Goal: Transaction & Acquisition: Purchase product/service

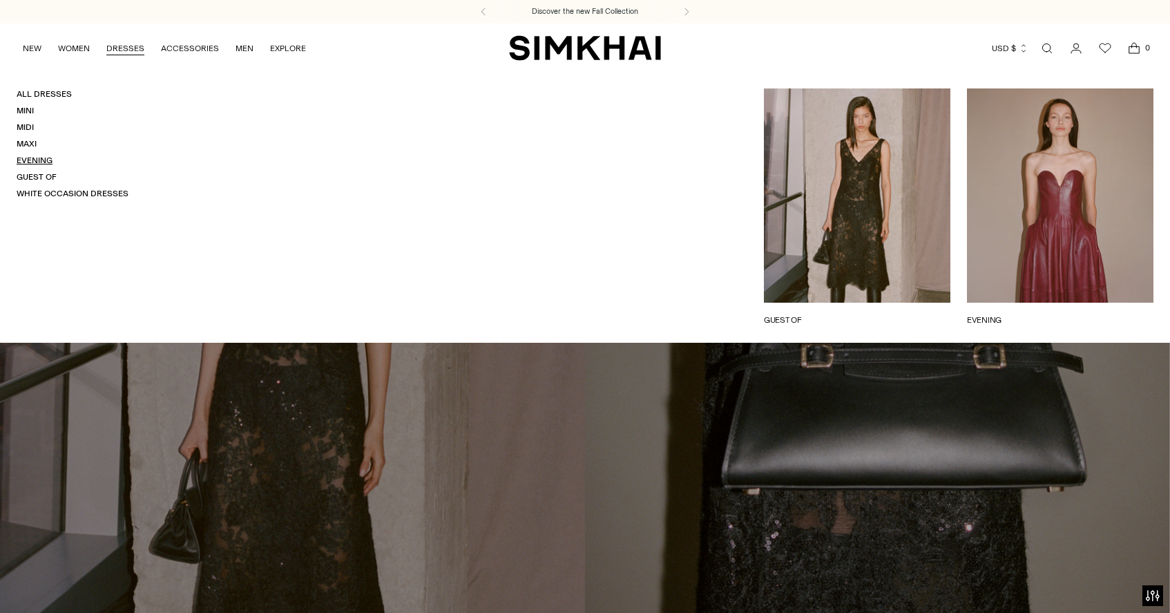
click at [45, 161] on link "Evening" at bounding box center [35, 160] width 36 height 10
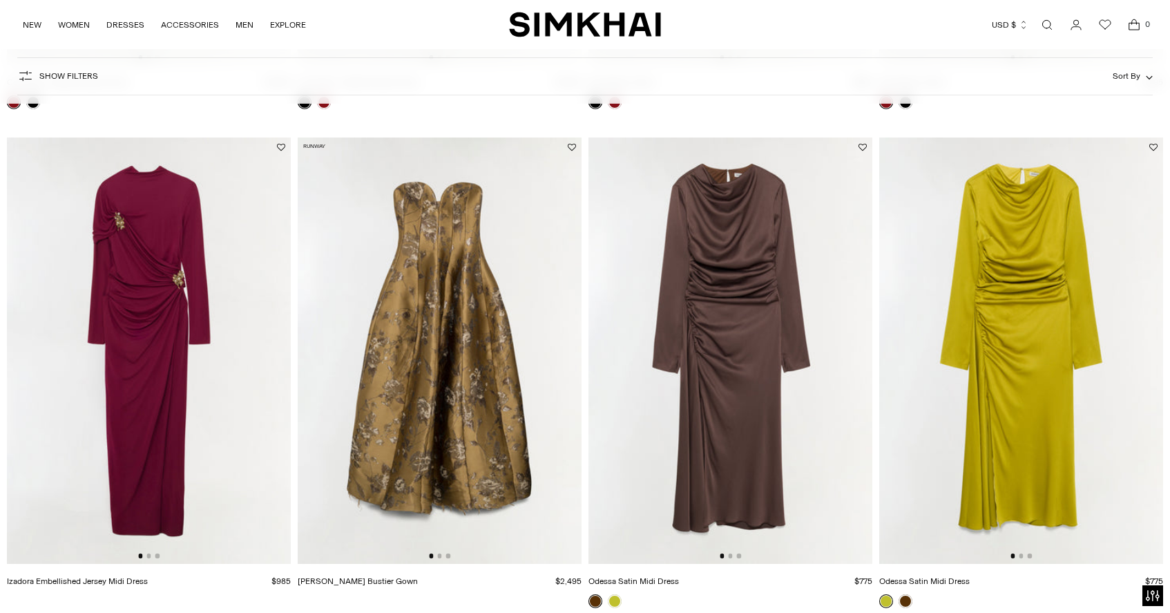
scroll to position [555, 0]
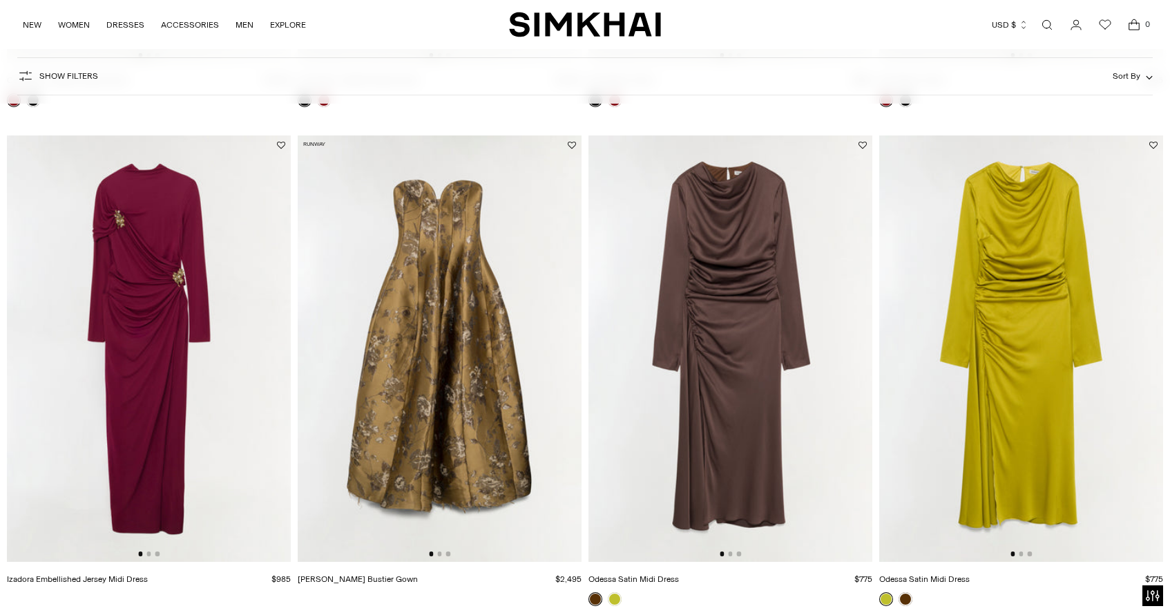
click at [704, 312] on img at bounding box center [731, 348] width 284 height 426
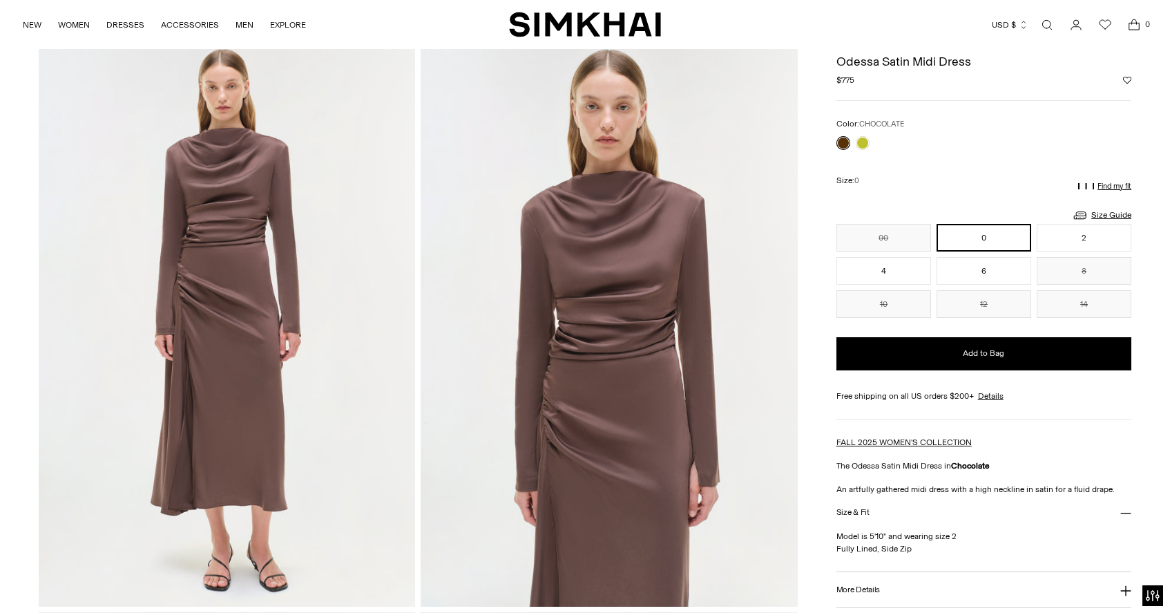
scroll to position [60, 0]
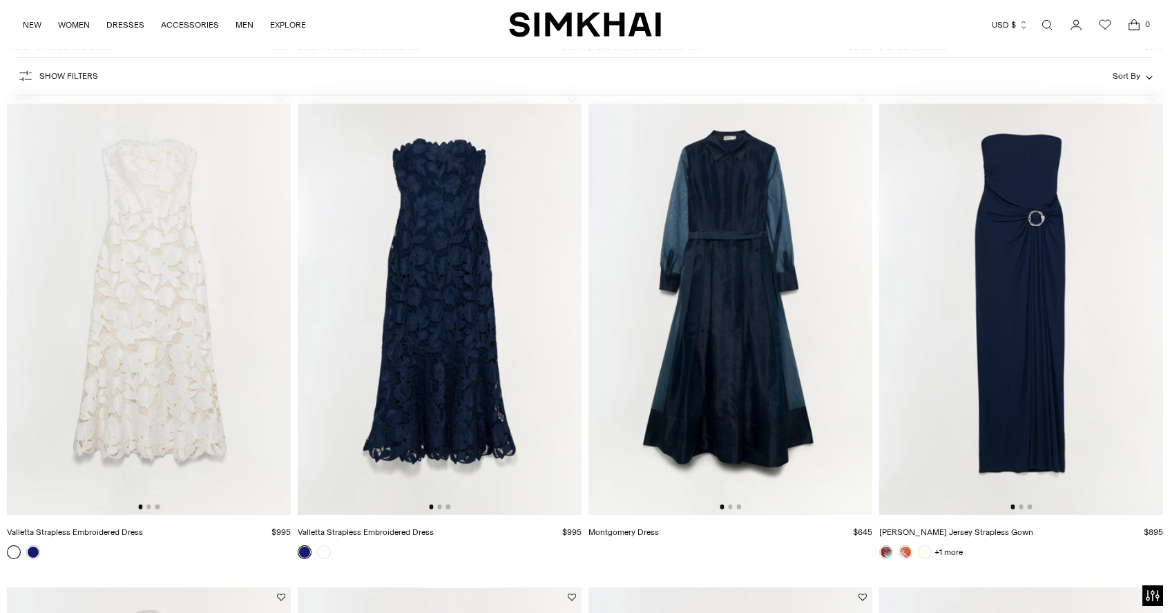
scroll to position [1586, 0]
click at [786, 287] on img at bounding box center [731, 301] width 284 height 426
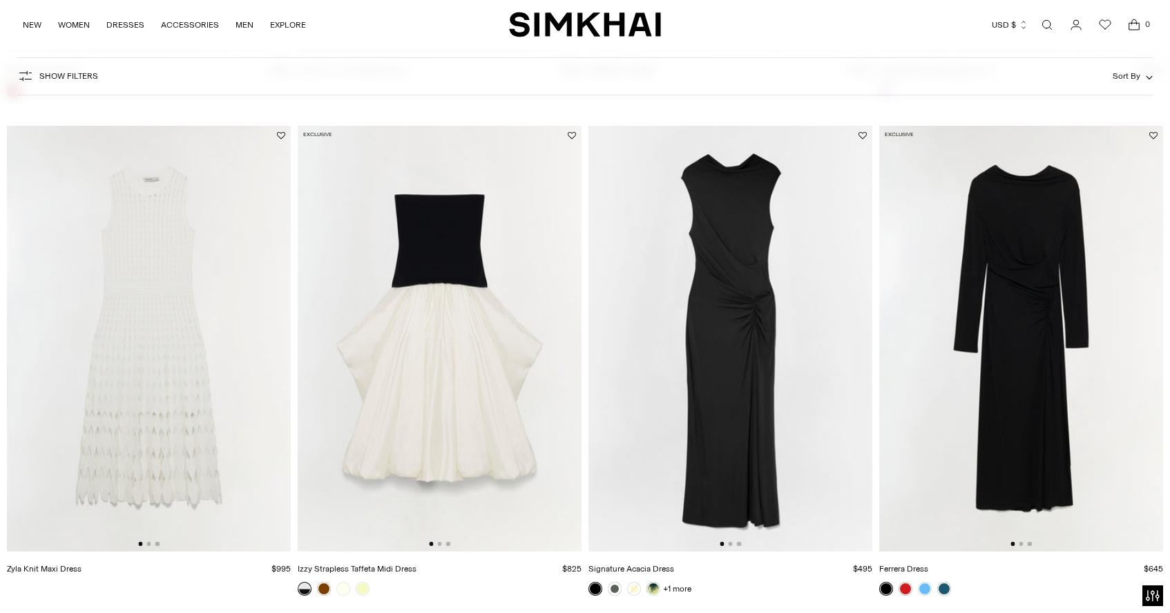
scroll to position [4053, 0]
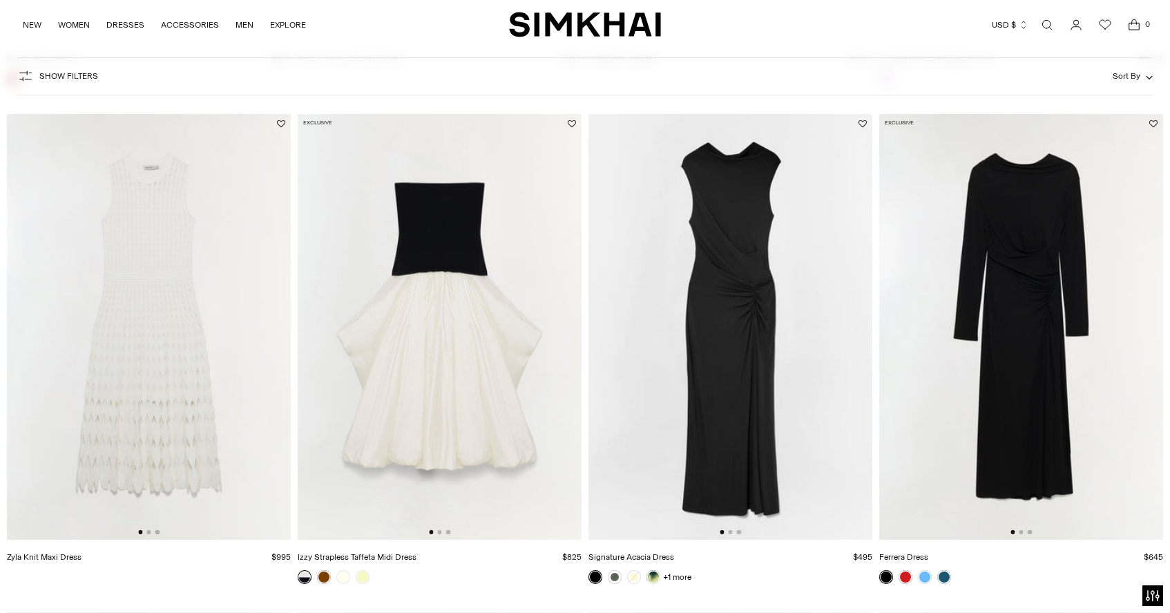
click at [1033, 325] on img at bounding box center [1022, 327] width 284 height 426
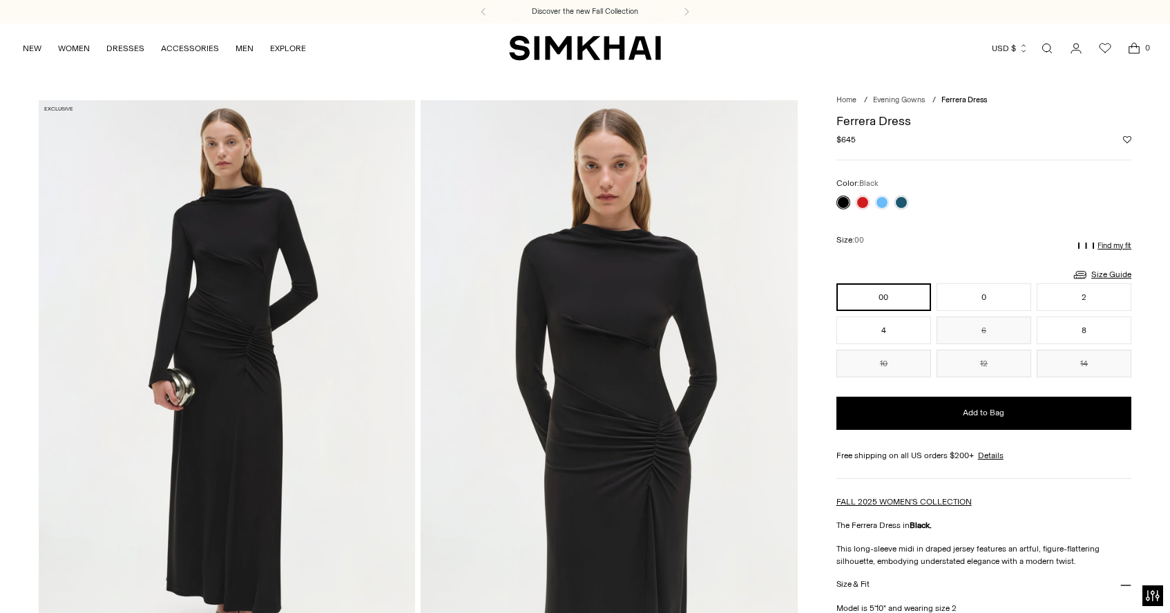
scroll to position [-1, 0]
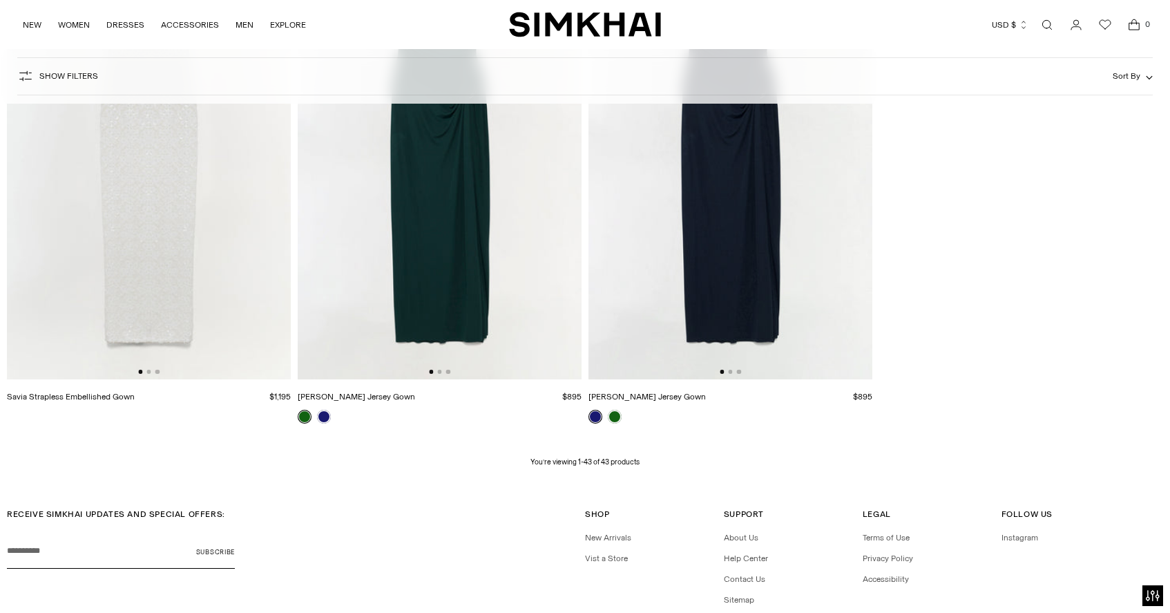
scroll to position [5216, 0]
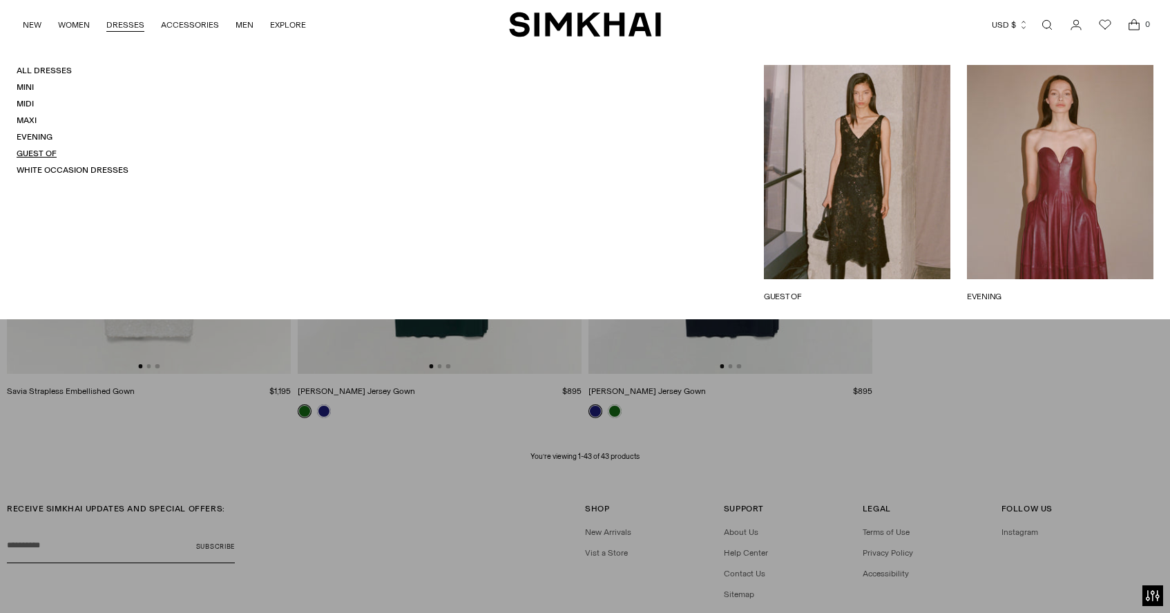
click at [35, 149] on link "Guest Of" at bounding box center [37, 154] width 40 height 10
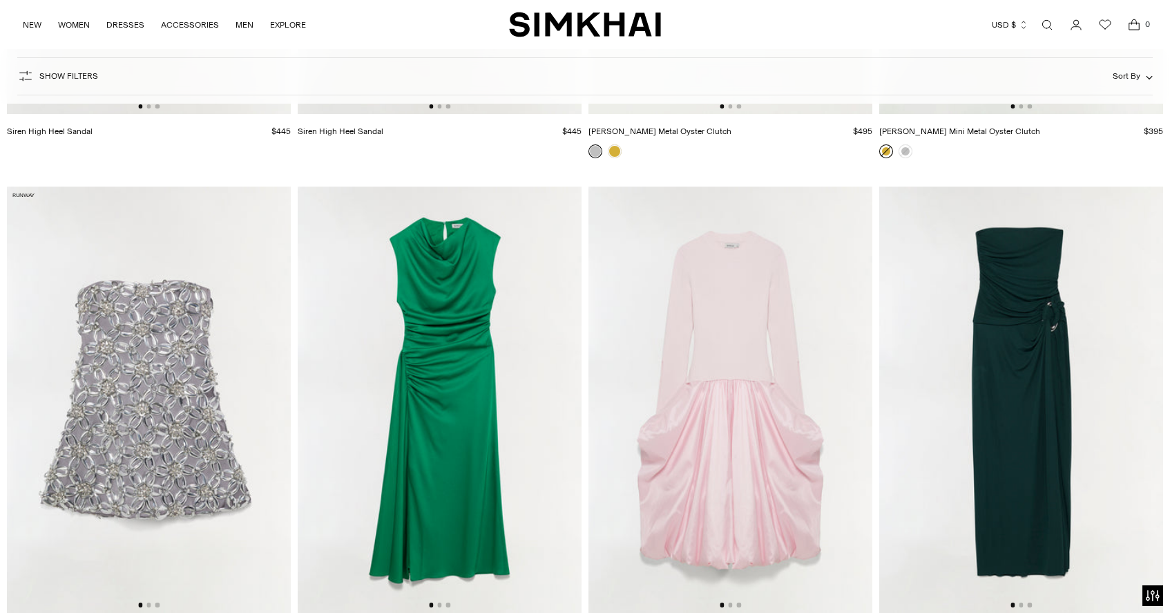
scroll to position [13461, 0]
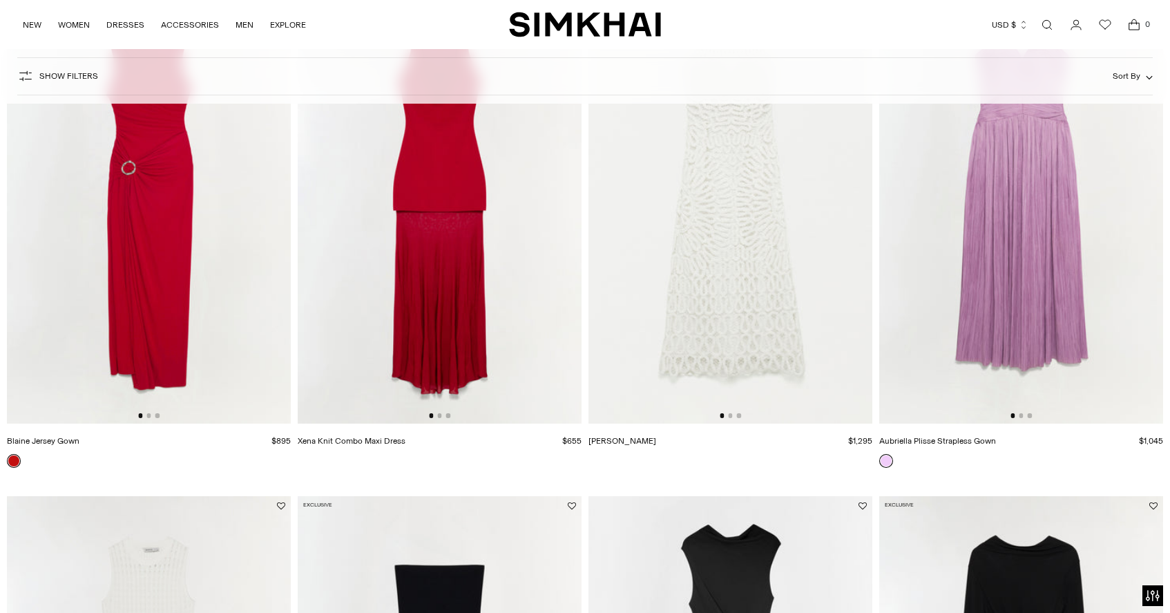
scroll to position [3693, 0]
